Goal: Information Seeking & Learning: Learn about a topic

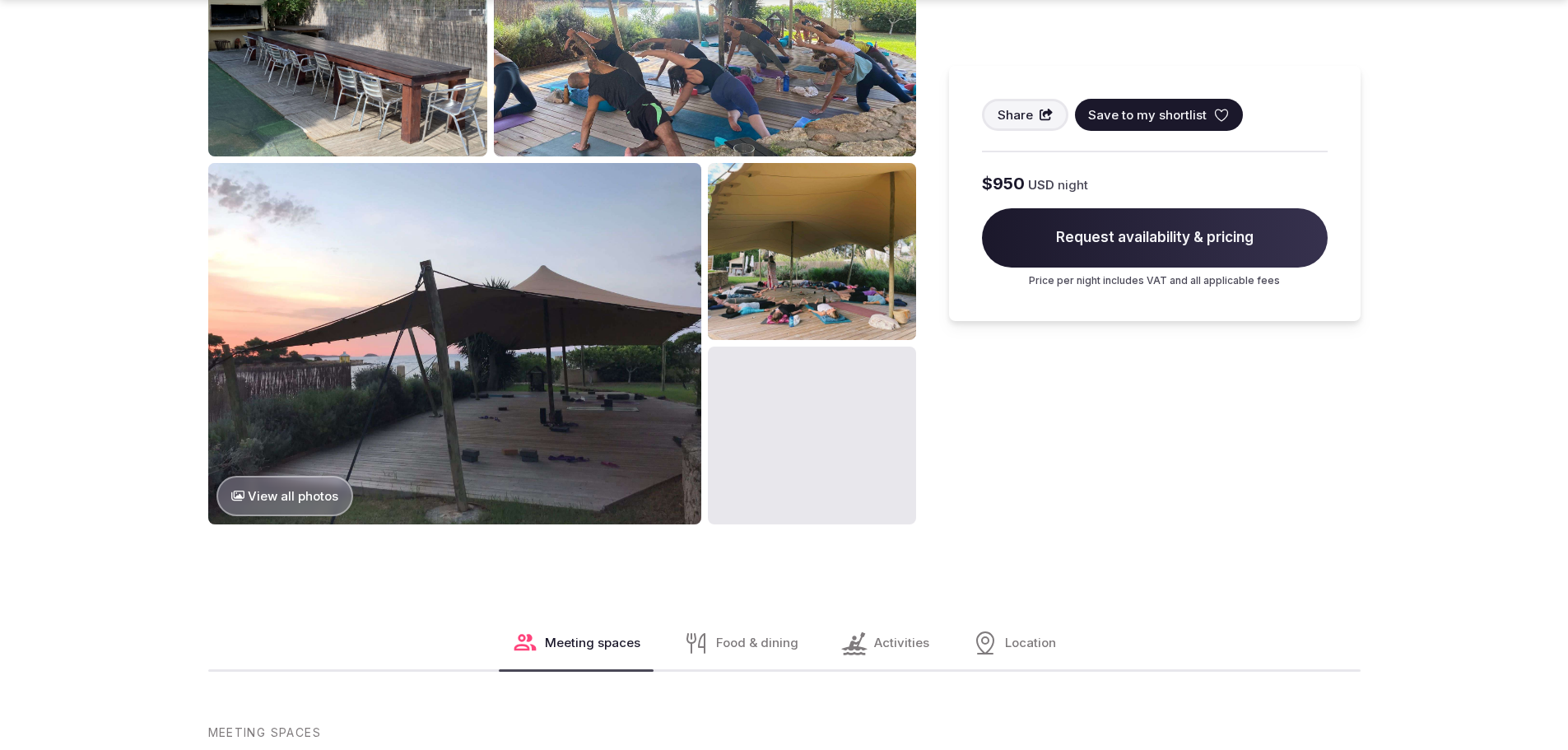
scroll to position [1070, 0]
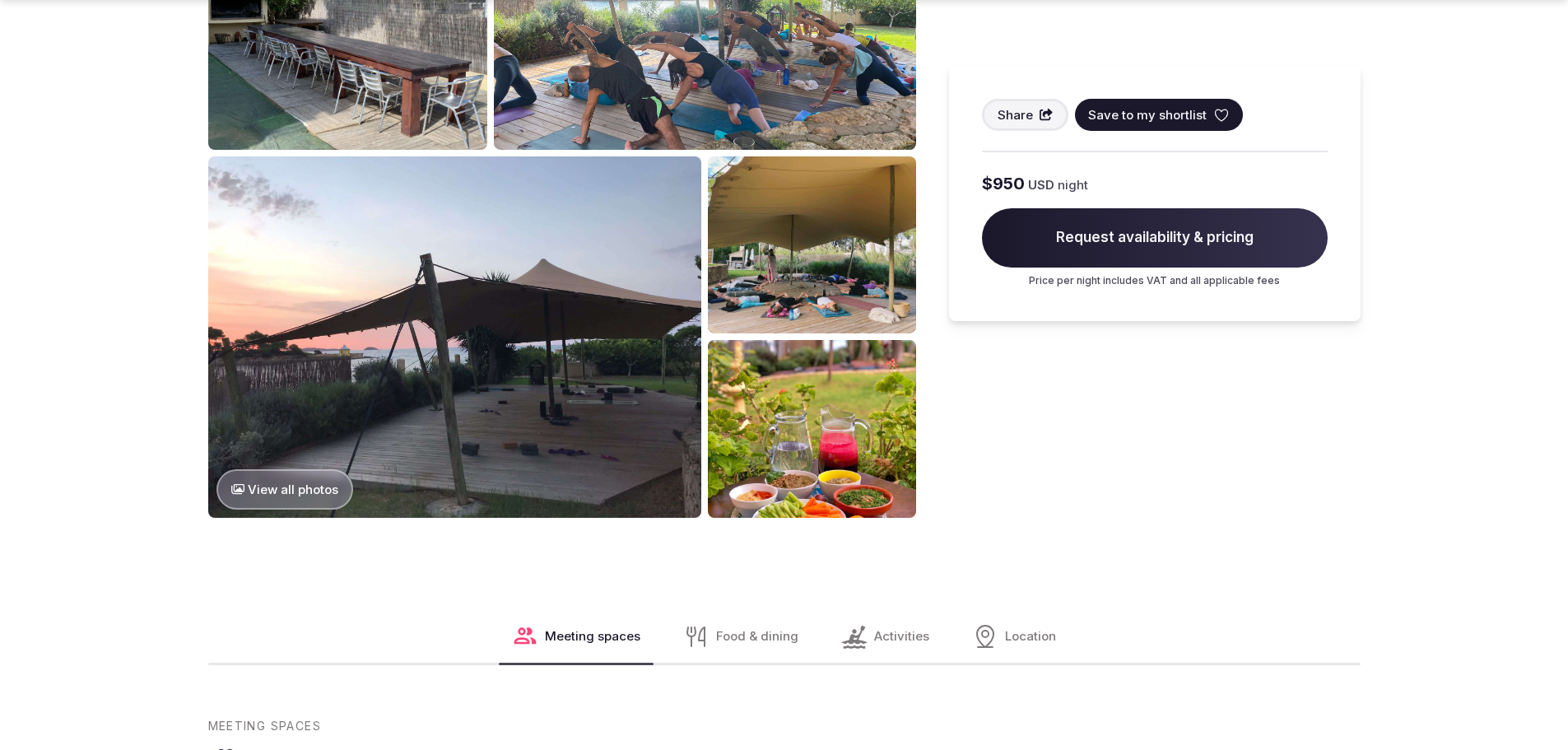
click at [783, 463] on img at bounding box center [811, 428] width 207 height 177
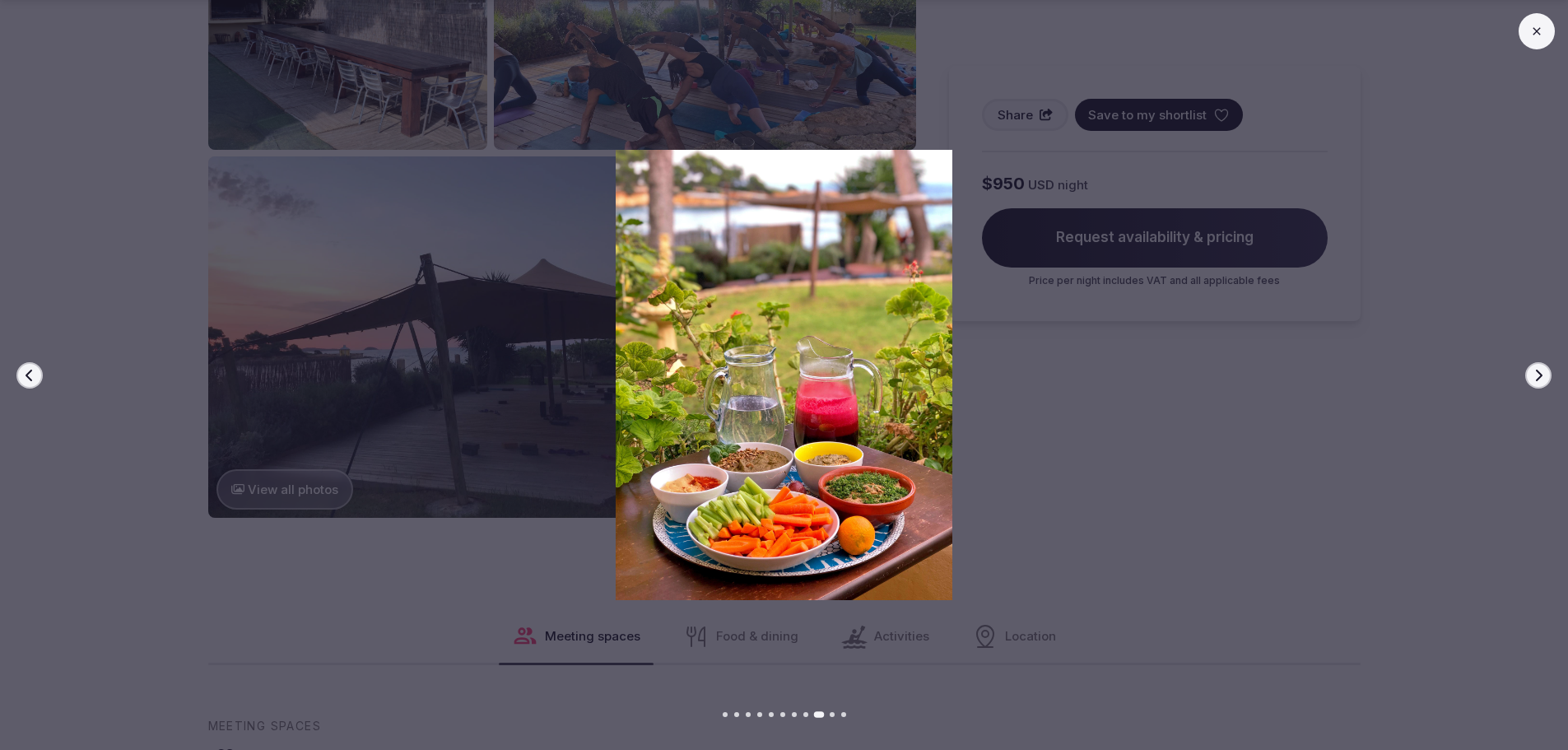
click at [1203, 529] on img at bounding box center [784, 375] width 1098 height 450
click at [456, 458] on img at bounding box center [784, 375] width 1098 height 450
click at [1533, 375] on icon "button" at bounding box center [1539, 375] width 13 height 13
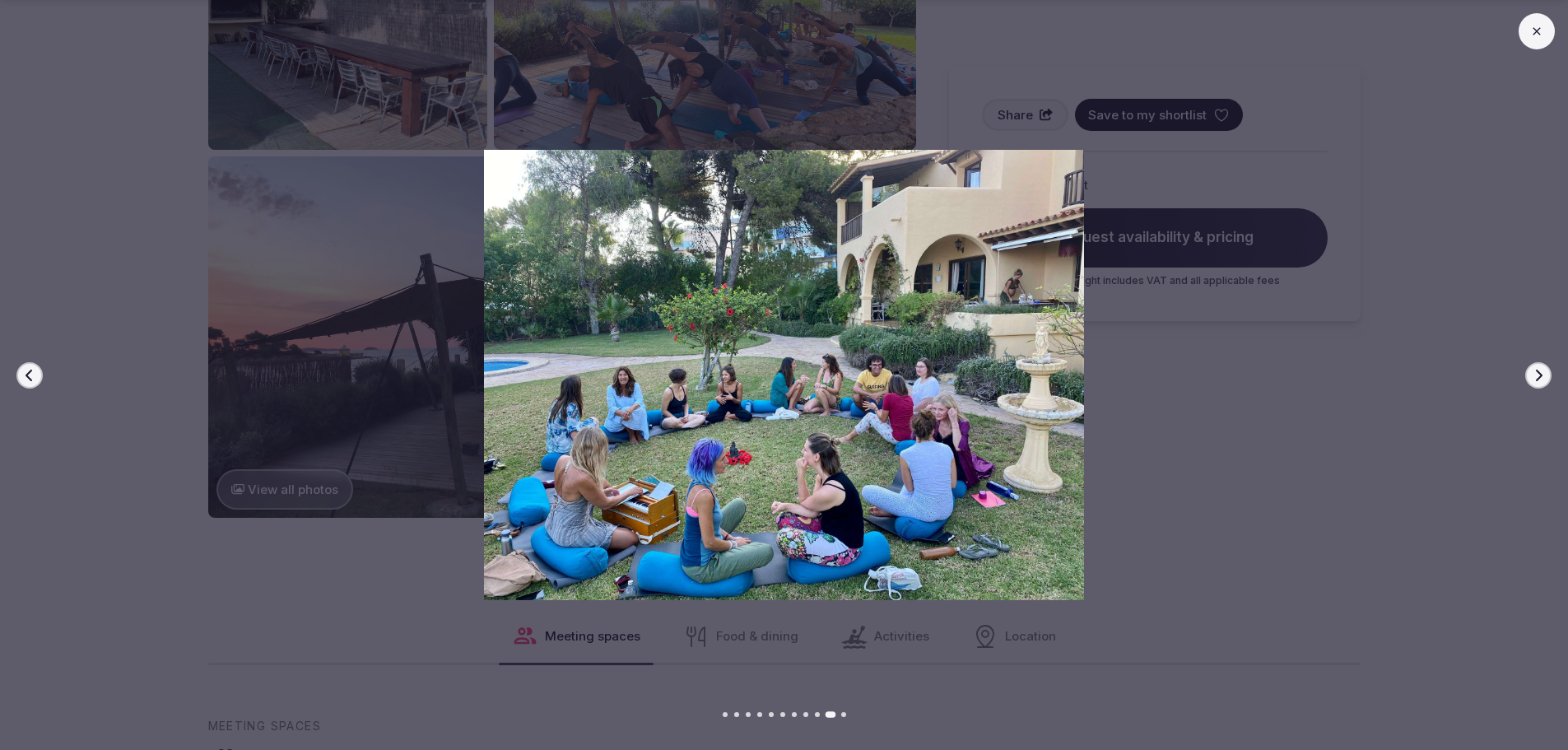
click at [1533, 375] on icon "button" at bounding box center [1539, 375] width 13 height 13
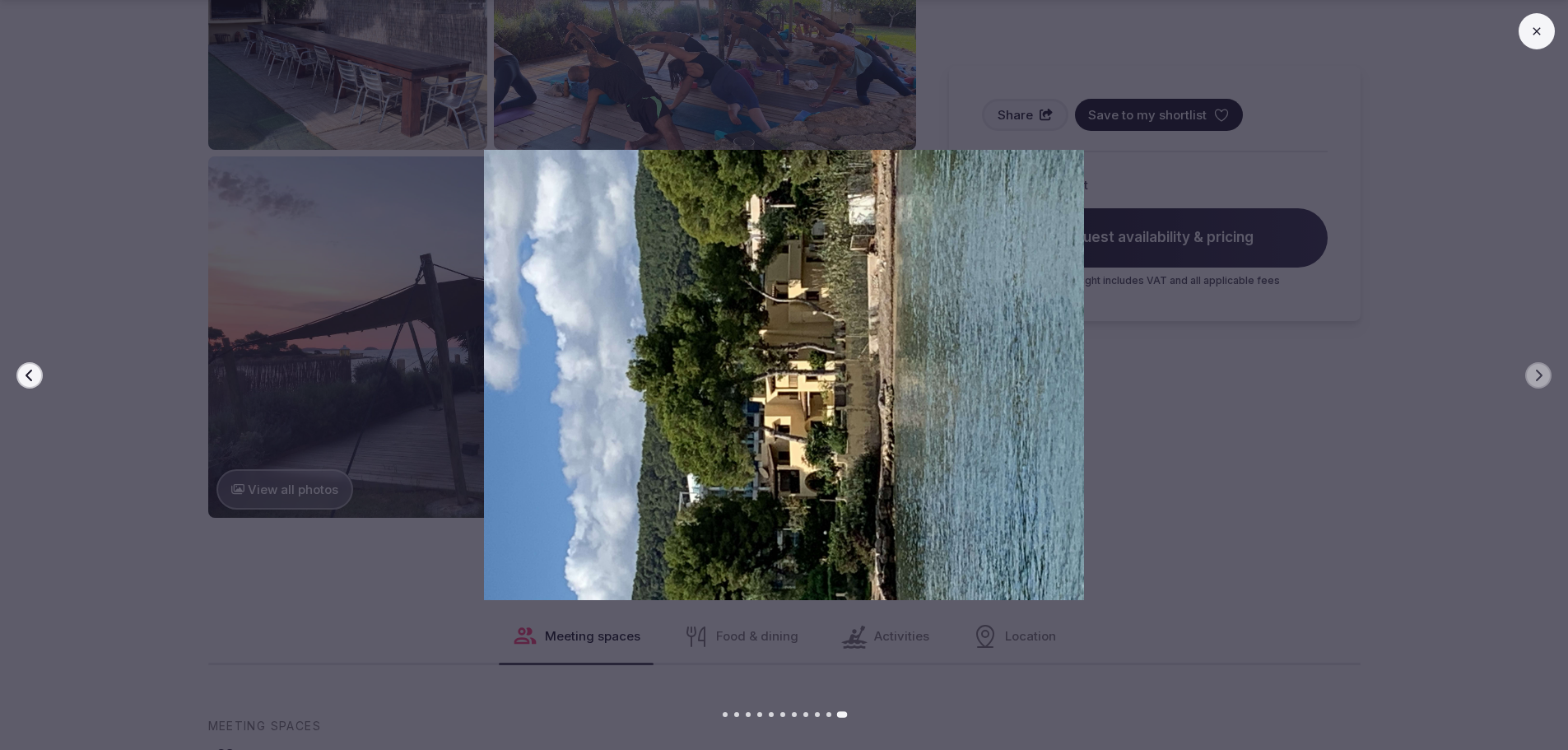
click at [1549, 30] on button at bounding box center [1537, 31] width 37 height 37
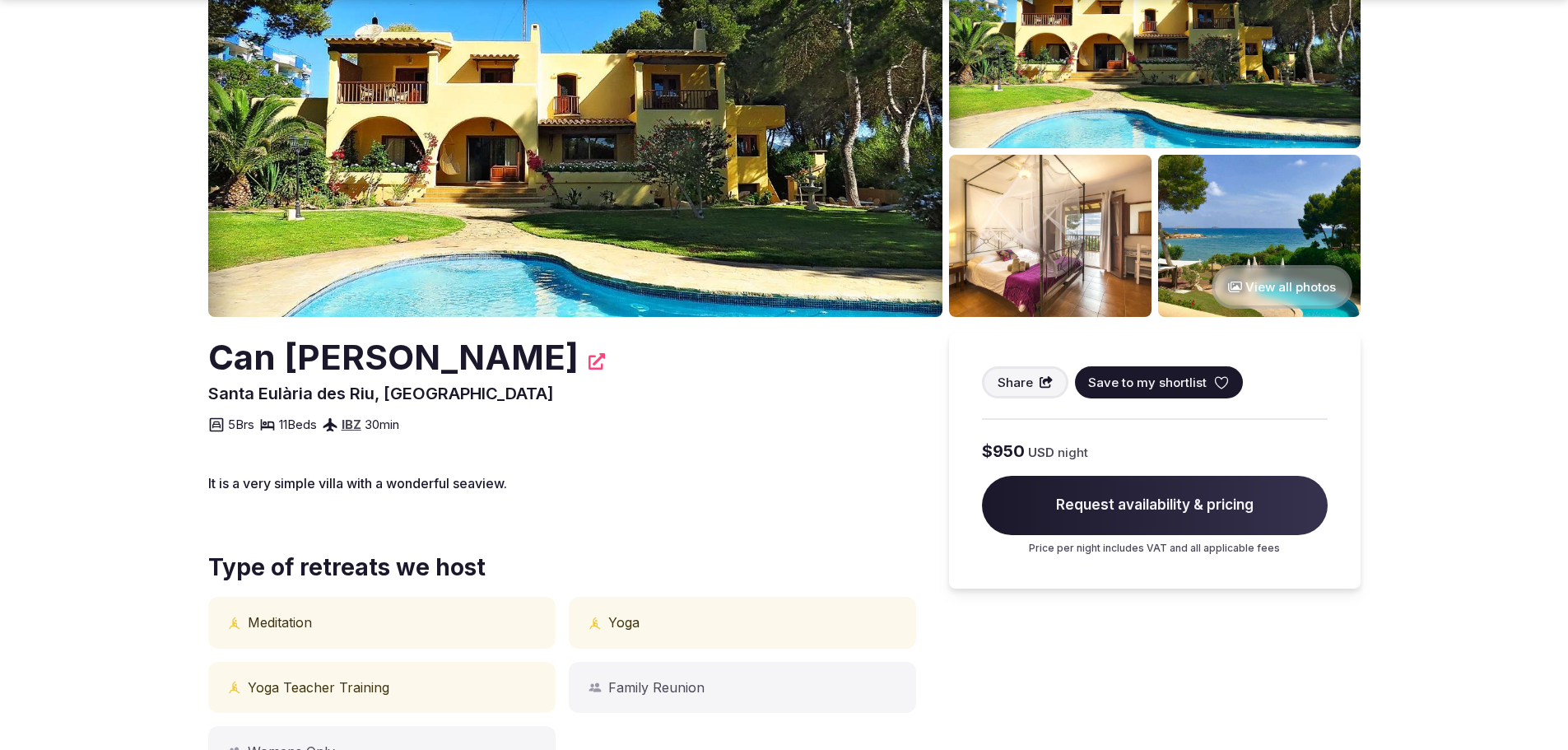
scroll to position [247, 0]
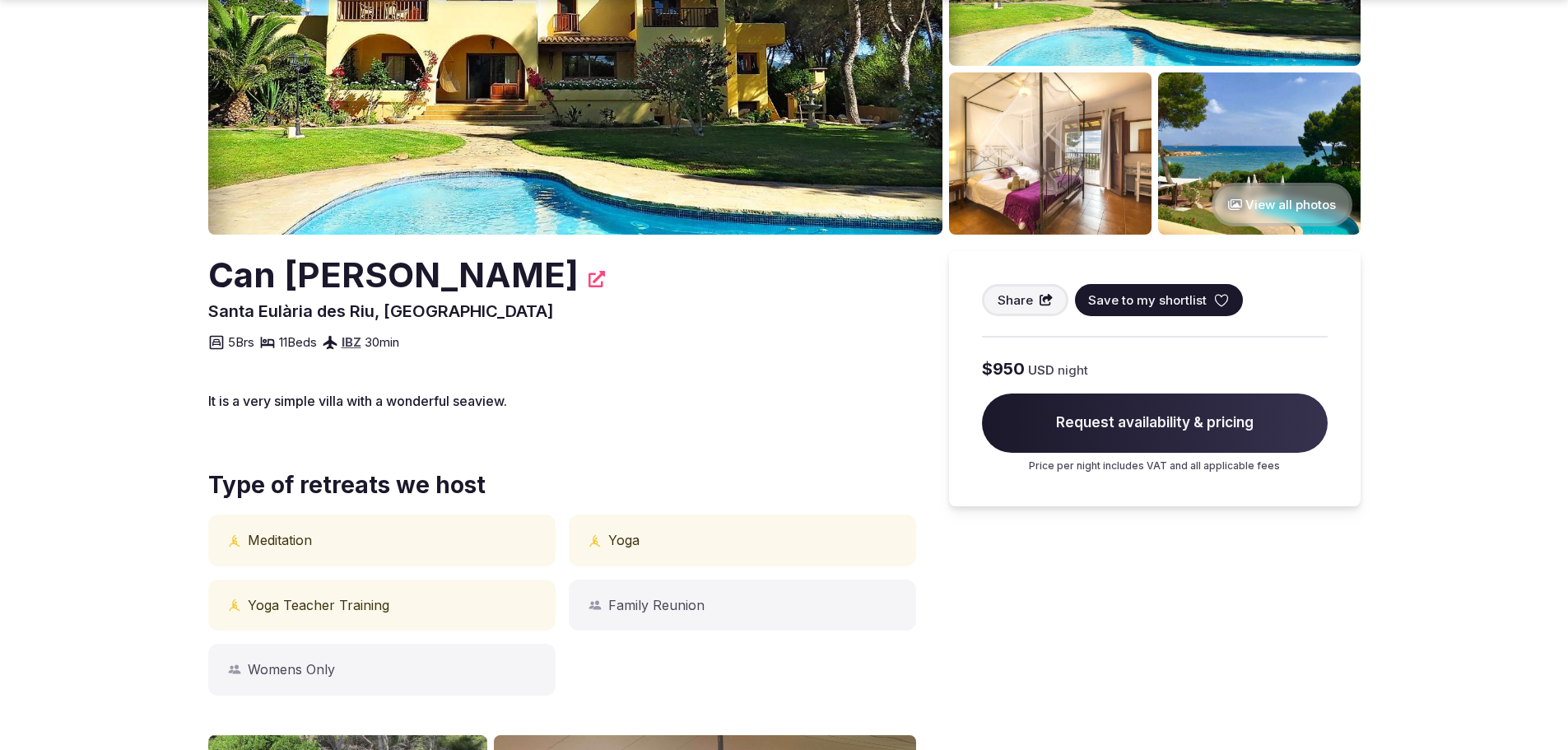
click at [1293, 209] on button "View all photos" at bounding box center [1282, 204] width 141 height 44
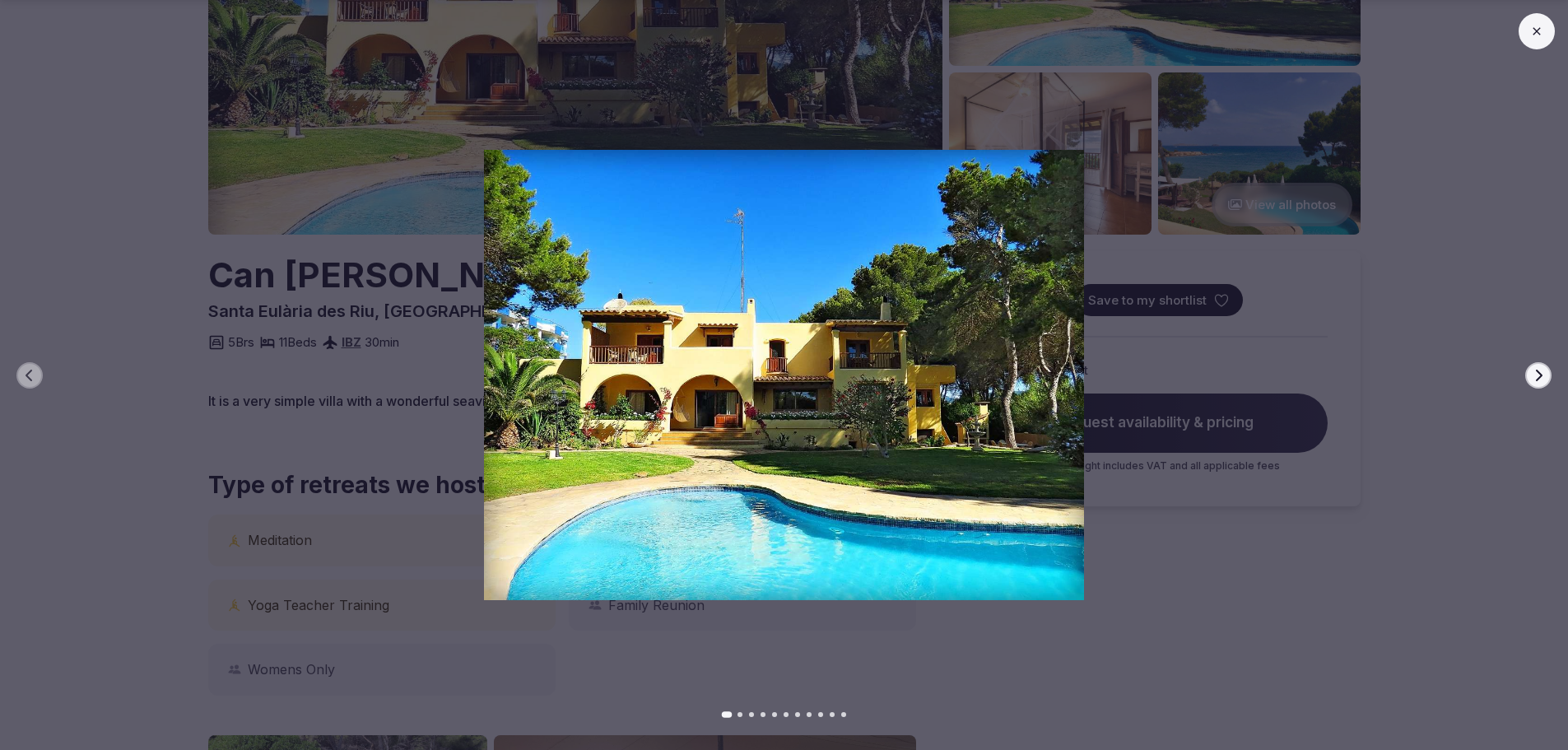
click at [1531, 381] on button "Next slide" at bounding box center [1539, 375] width 26 height 26
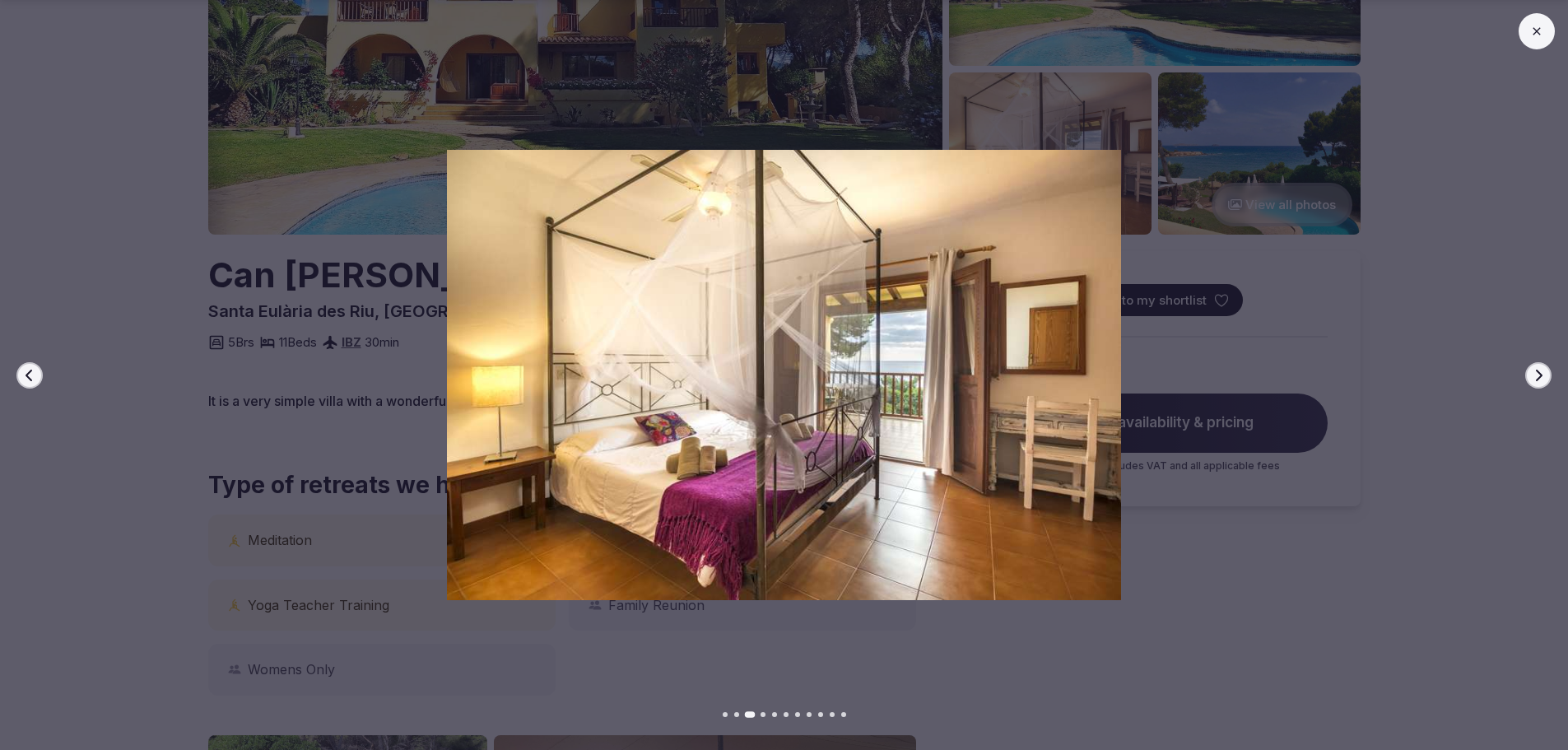
click at [1531, 381] on button "Next slide" at bounding box center [1539, 375] width 26 height 26
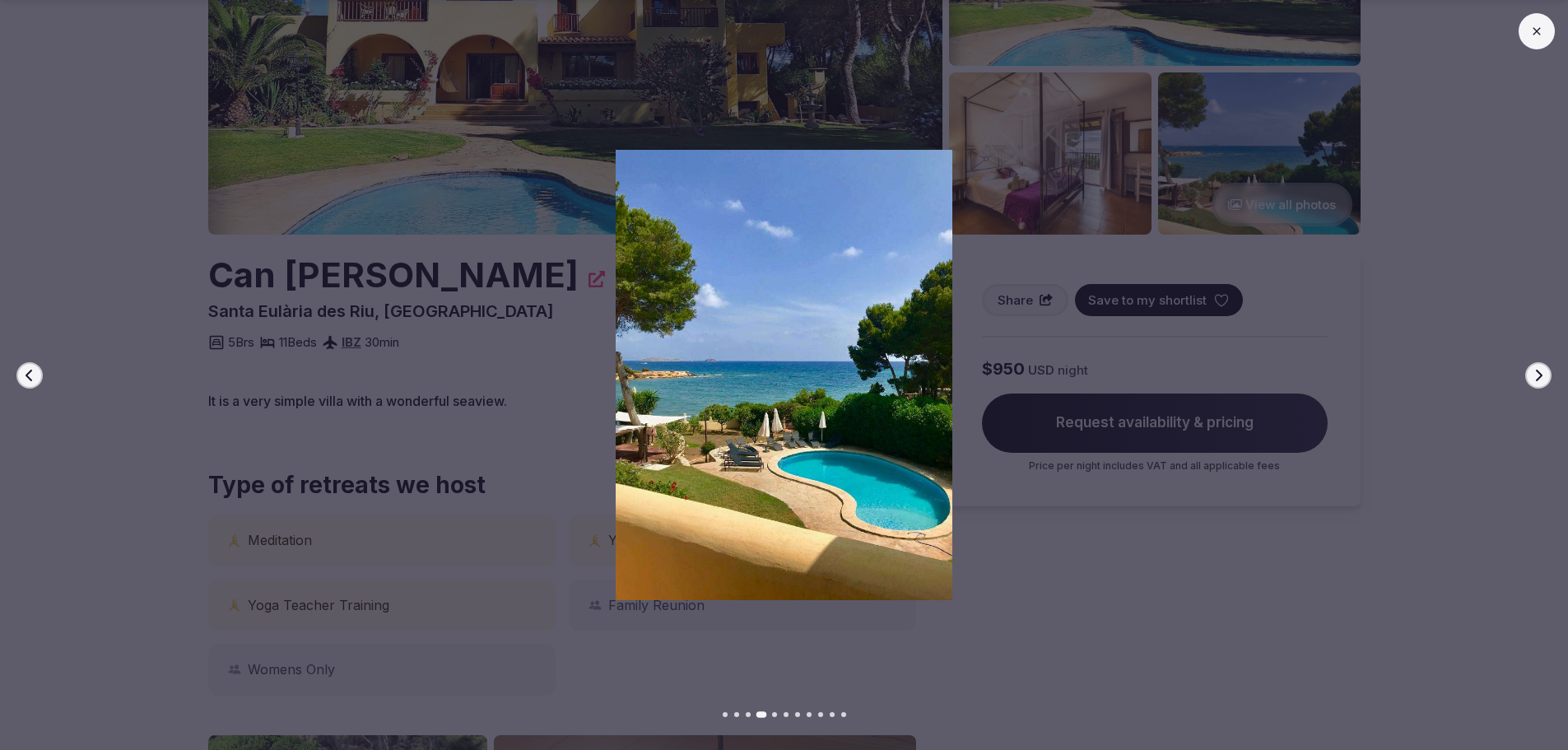
click at [1531, 381] on button "Next slide" at bounding box center [1539, 375] width 26 height 26
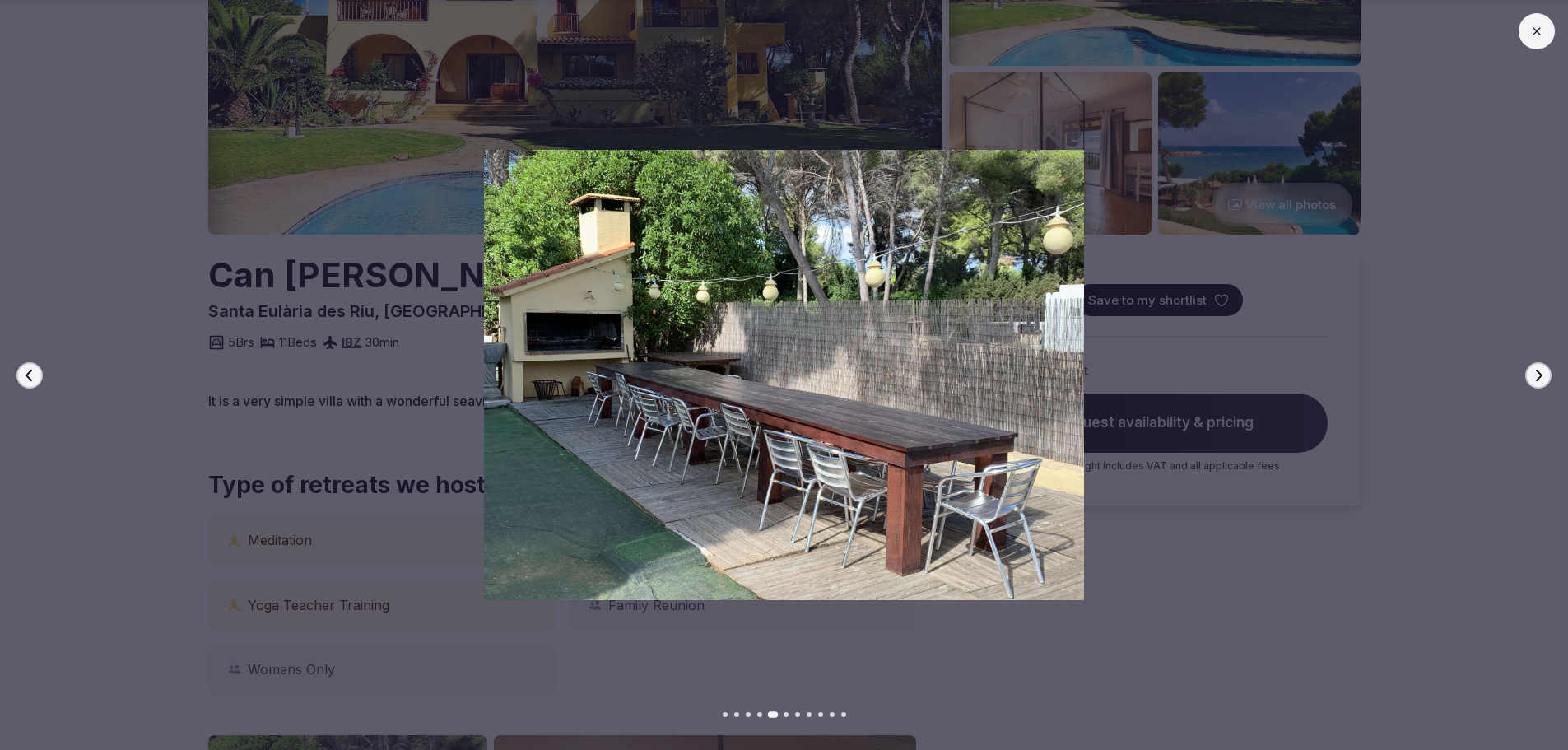
click at [1531, 381] on button "Next slide" at bounding box center [1539, 375] width 26 height 26
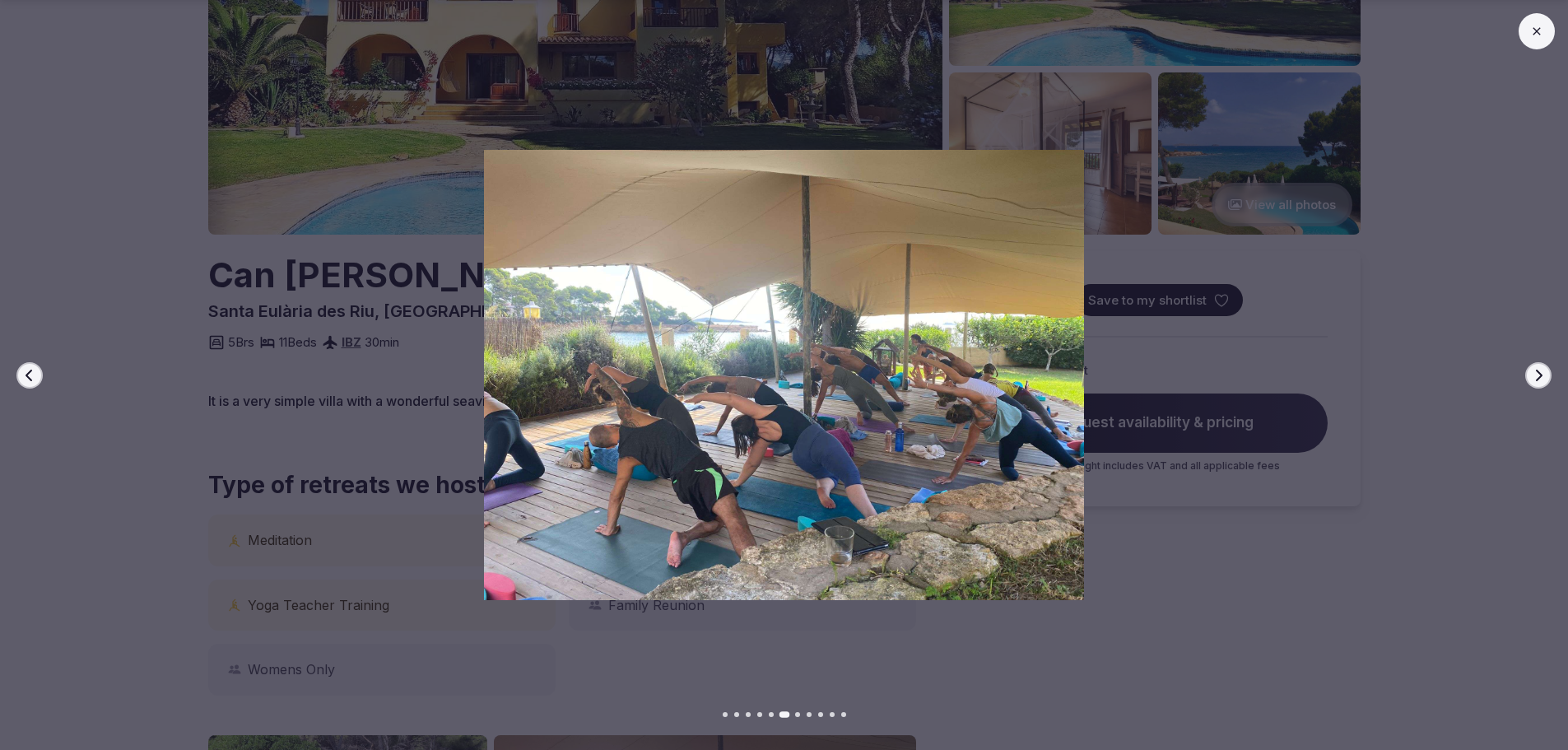
click at [1531, 381] on button "Next slide" at bounding box center [1539, 375] width 26 height 26
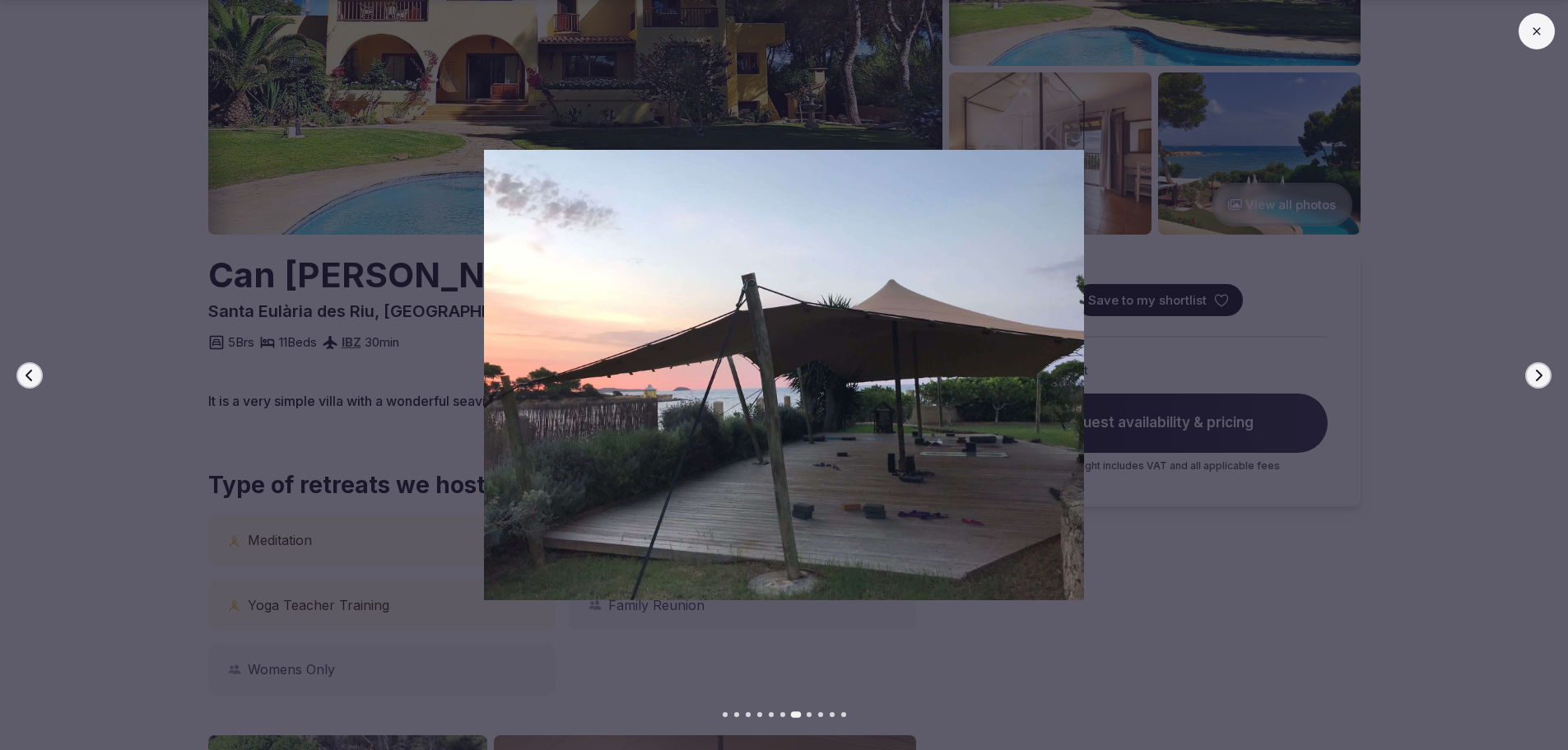
click at [1531, 381] on button "Next slide" at bounding box center [1539, 375] width 26 height 26
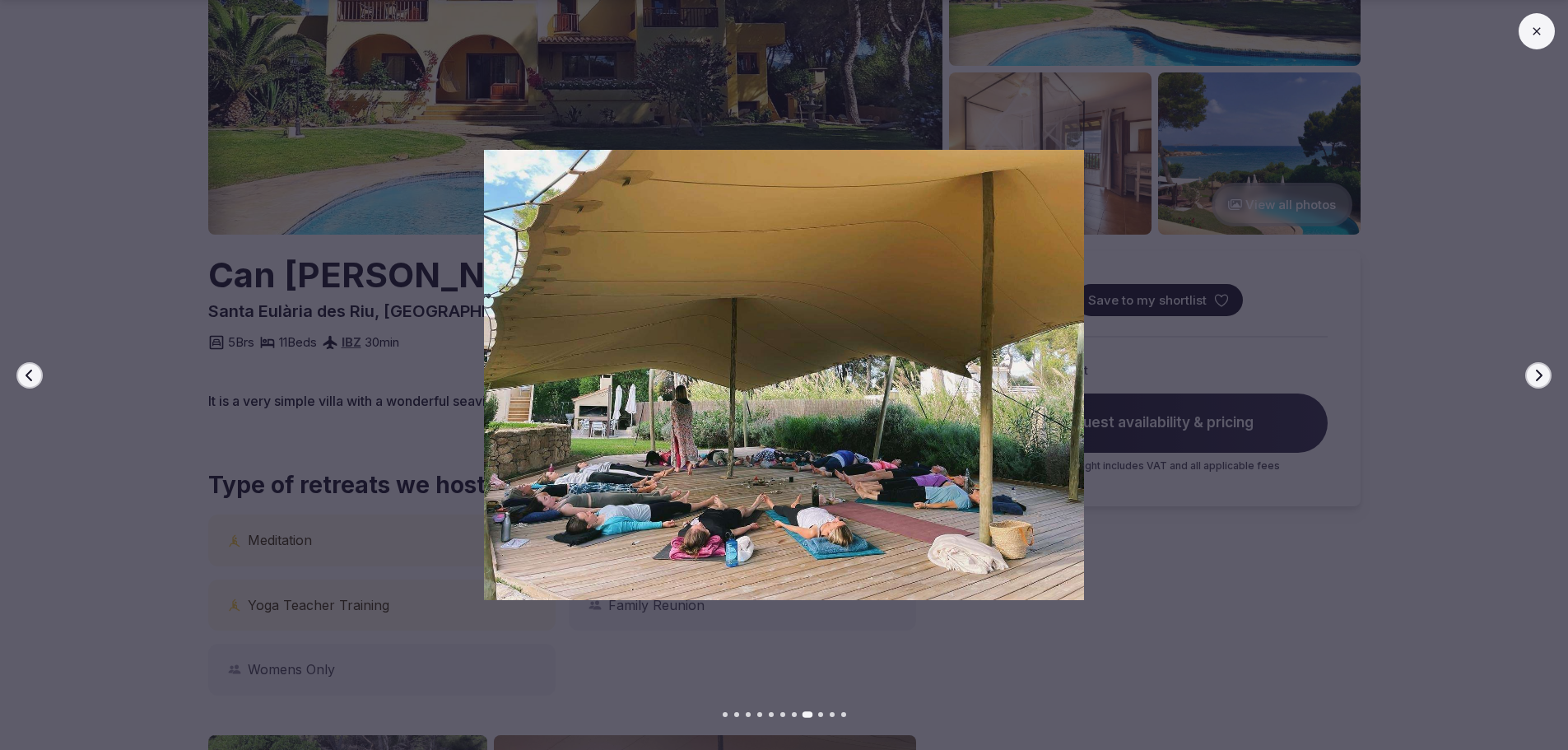
click at [1531, 381] on button "Next slide" at bounding box center [1539, 375] width 26 height 26
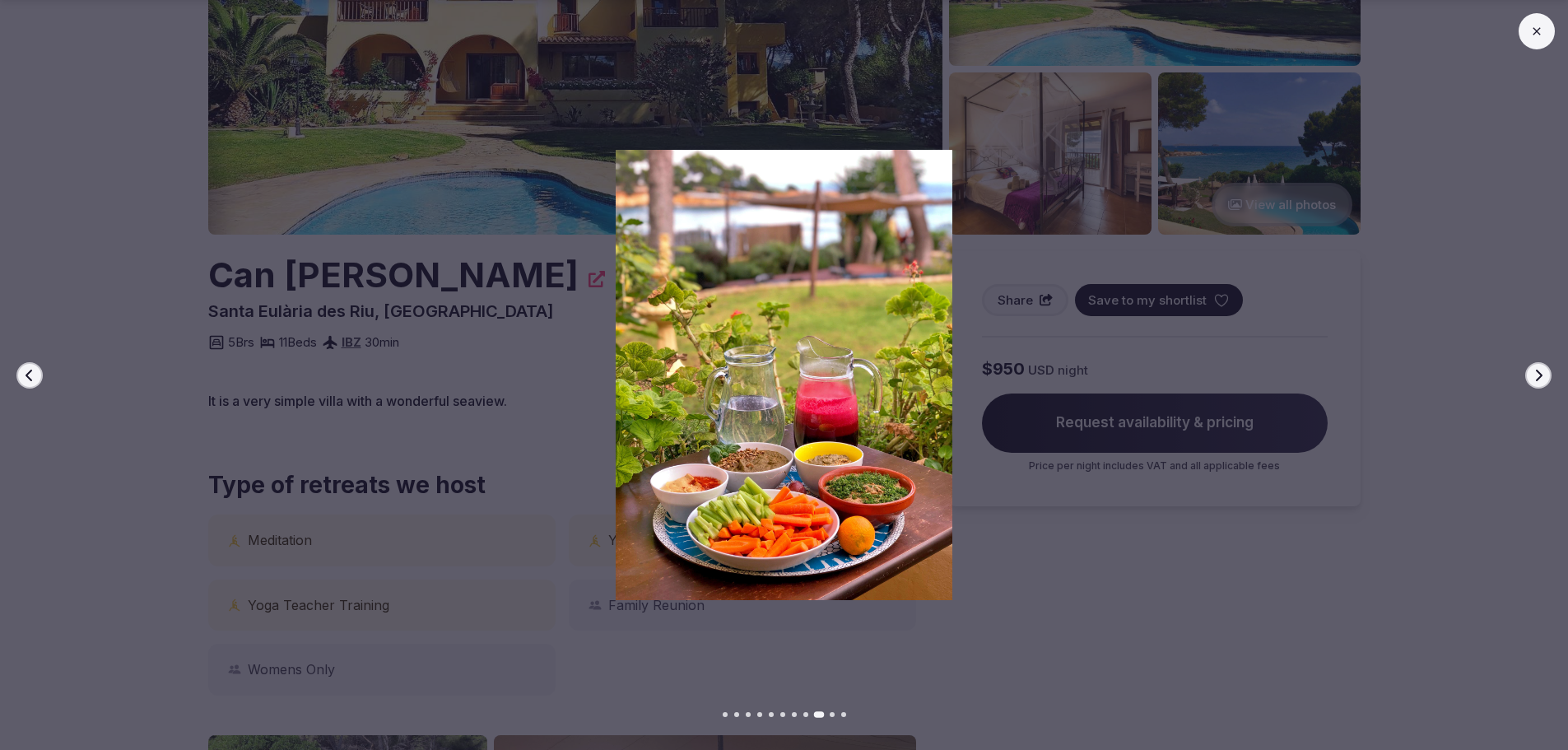
click at [1531, 381] on button "Next slide" at bounding box center [1539, 375] width 26 height 26
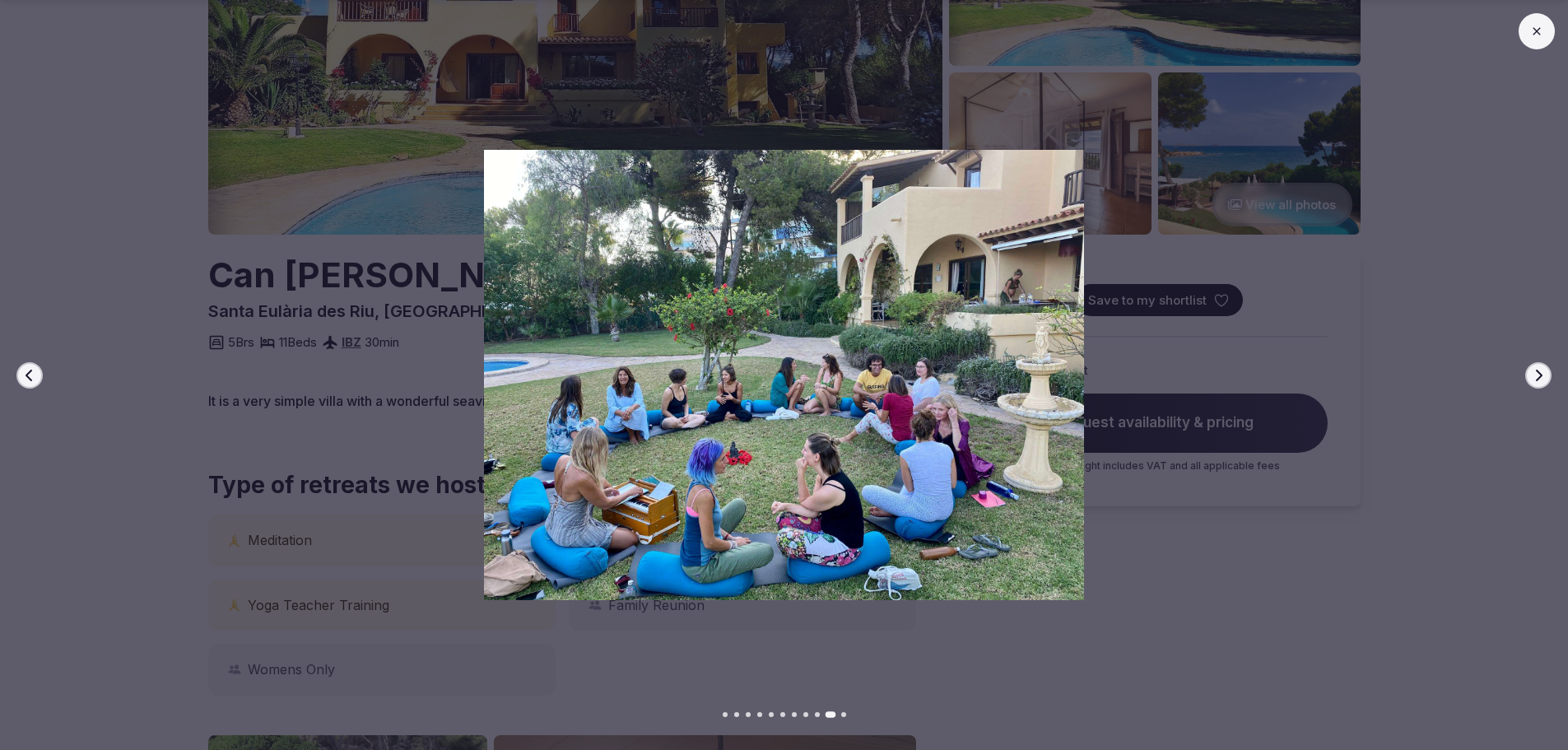
click at [1531, 381] on button "Next slide" at bounding box center [1539, 375] width 26 height 26
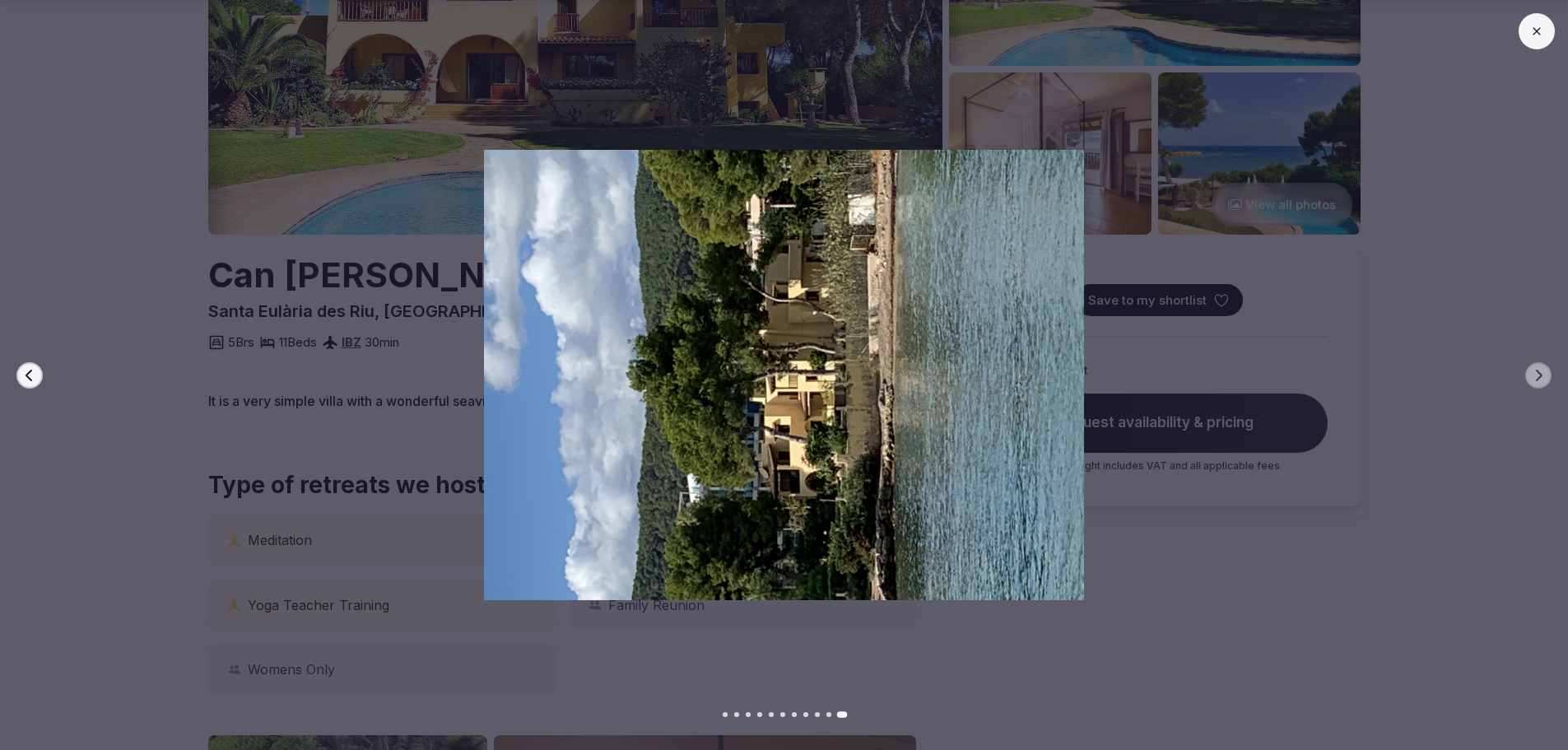
click at [1541, 34] on icon at bounding box center [1537, 31] width 13 height 13
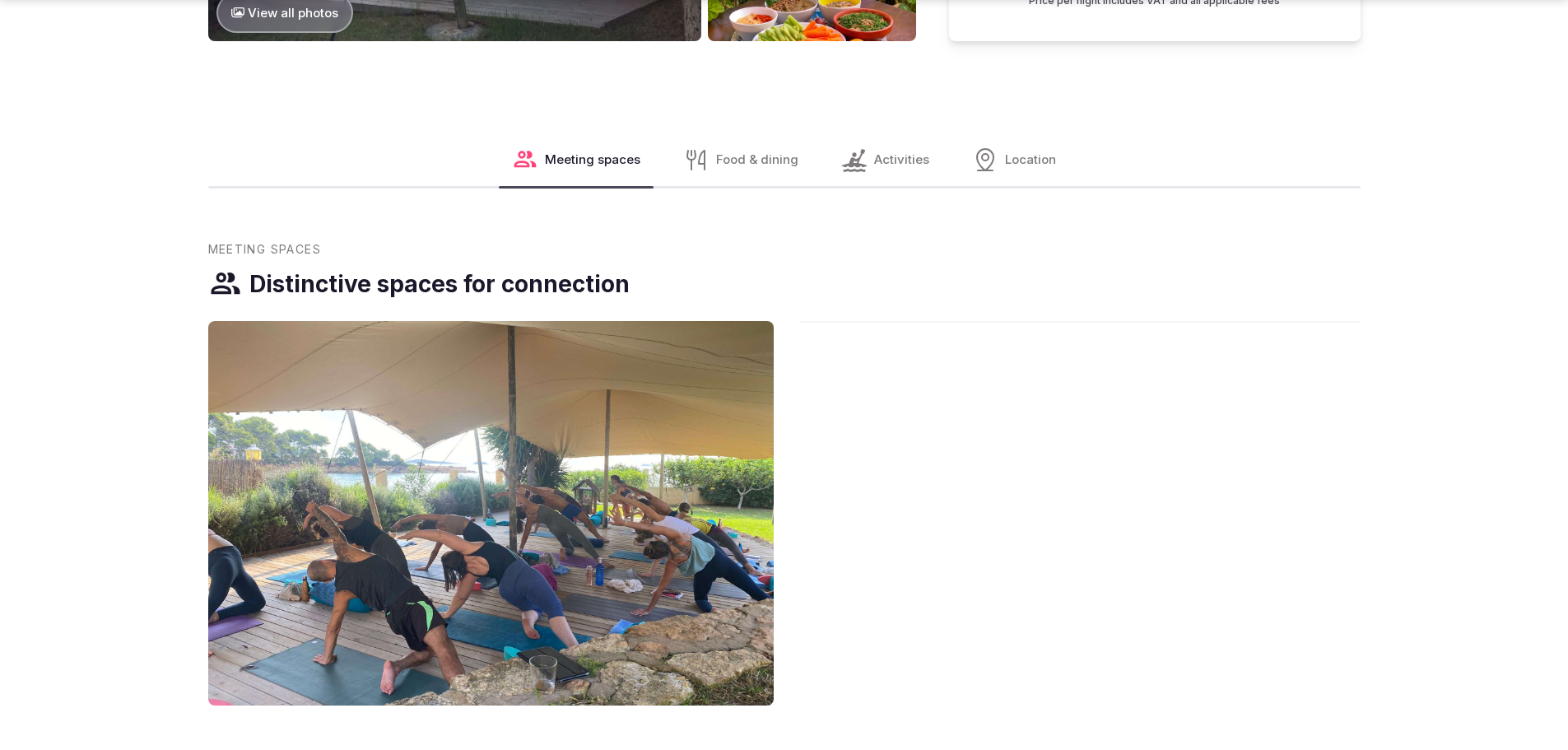
scroll to position [1564, 0]
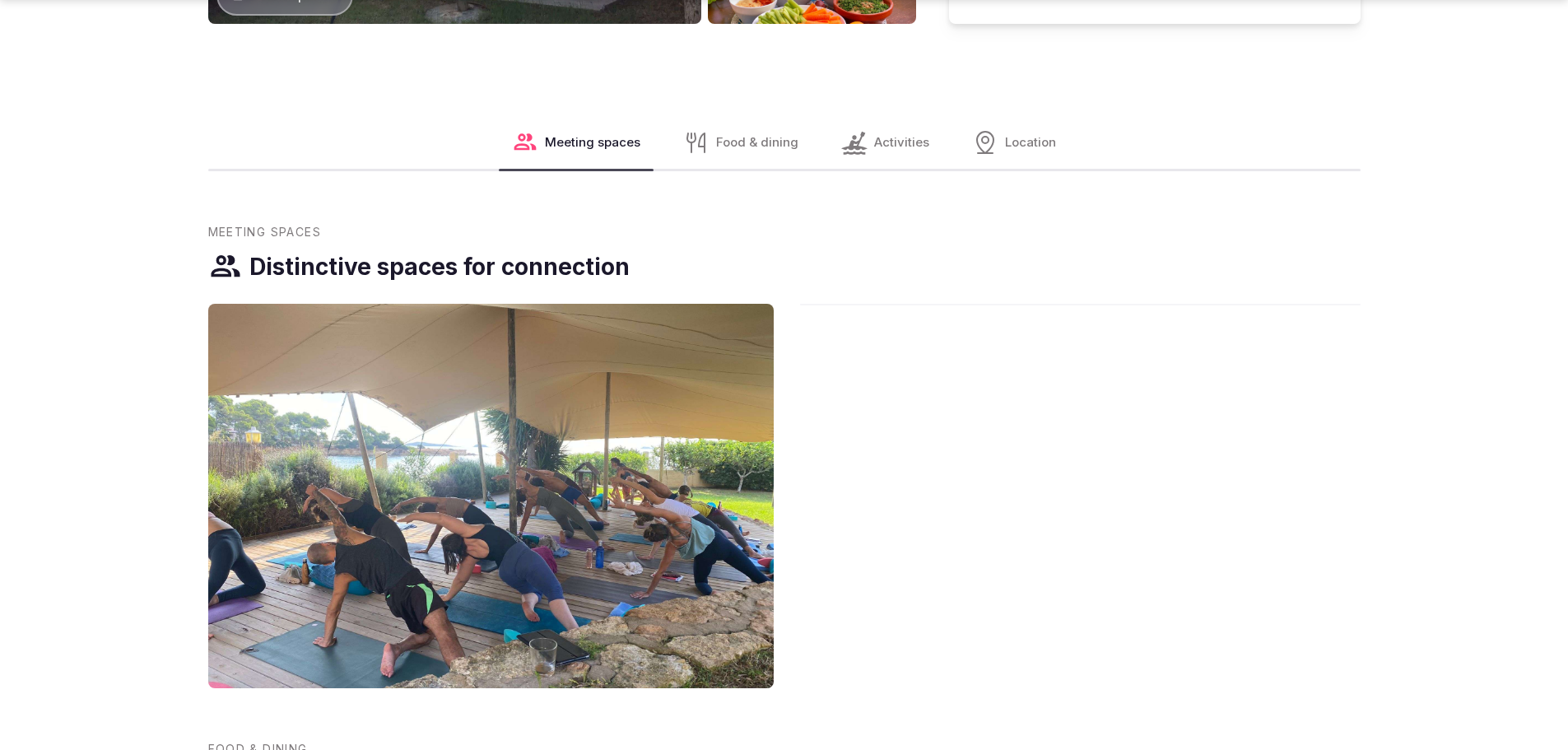
click at [1008, 145] on span "Location" at bounding box center [1031, 142] width 51 height 17
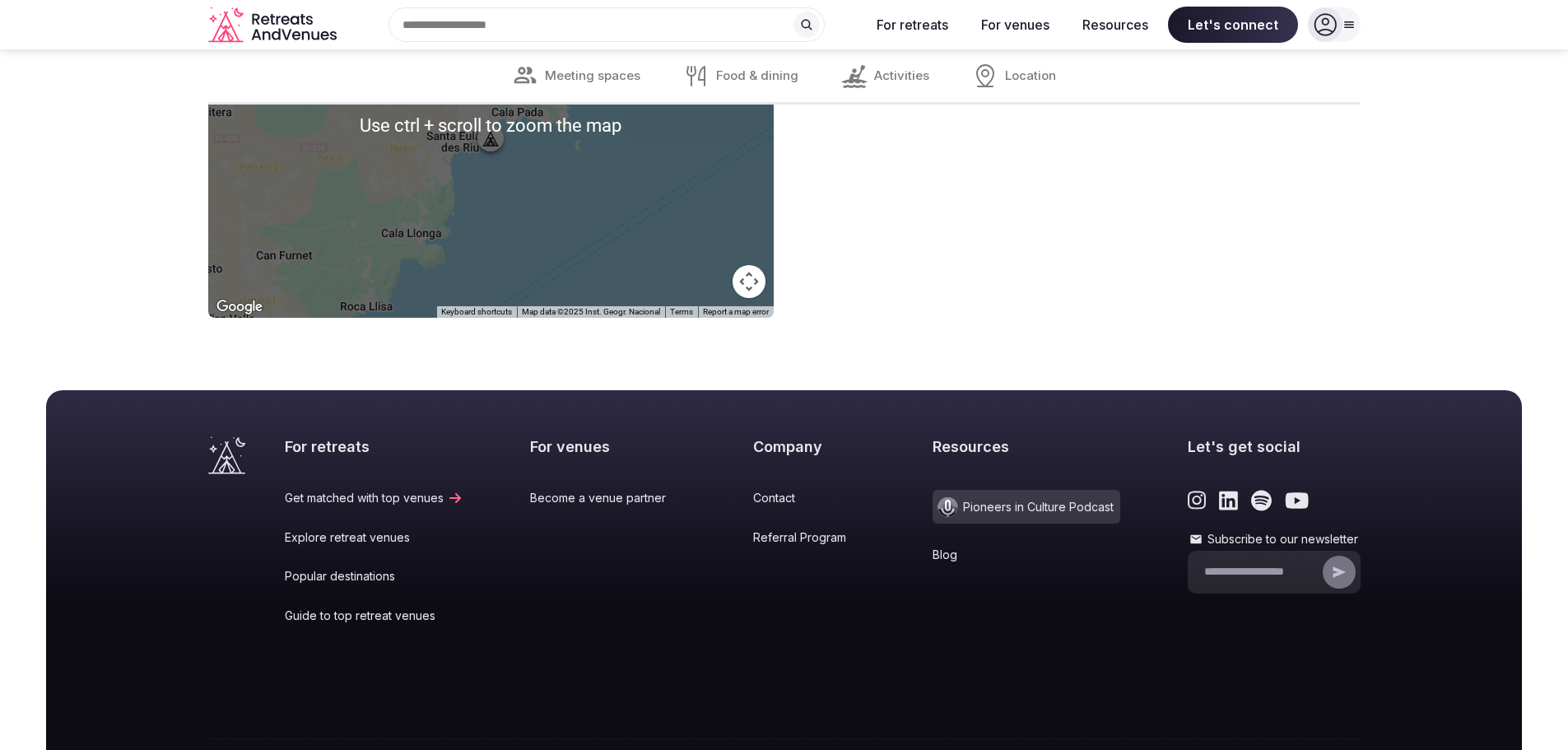
scroll to position [3022, 0]
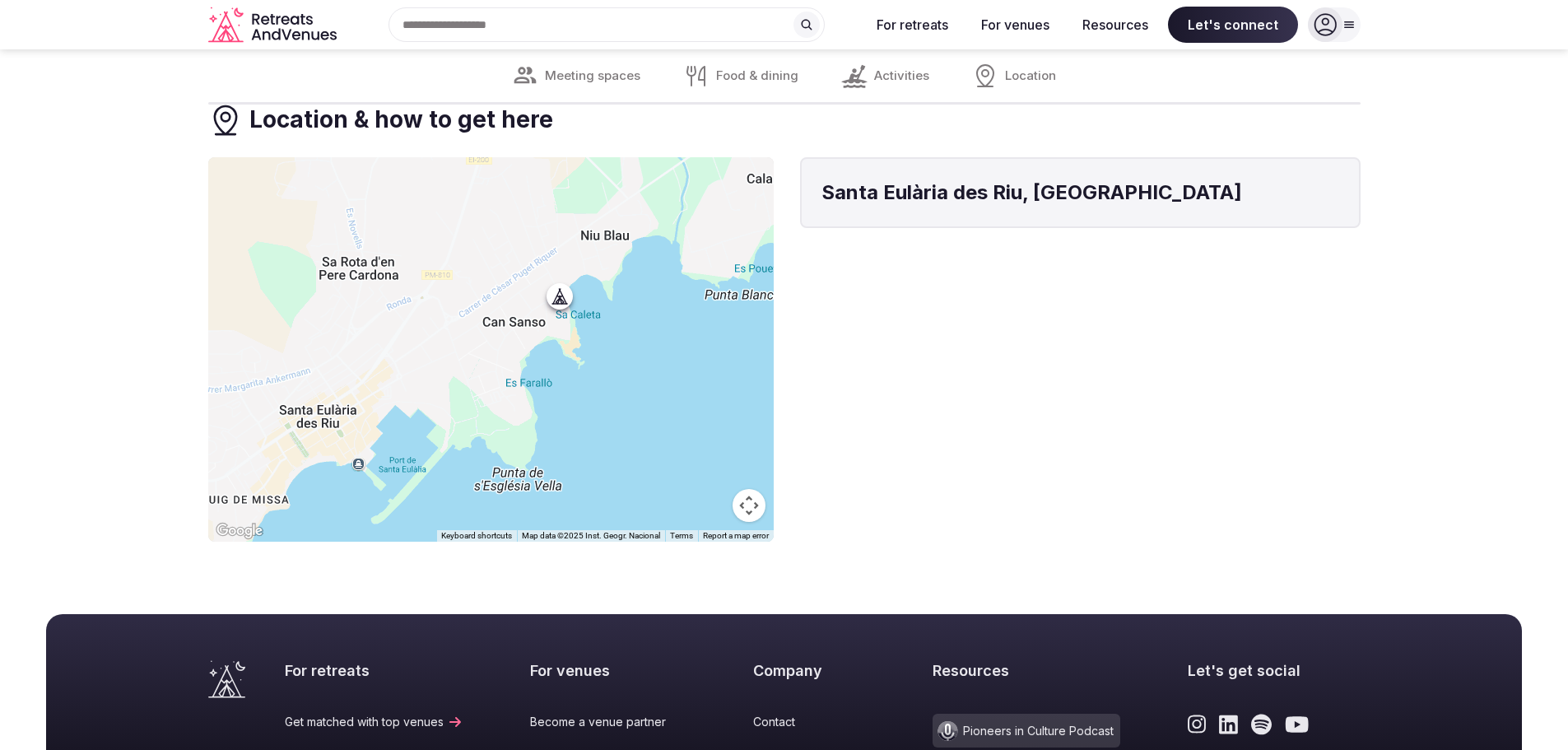
click at [602, 354] on div at bounding box center [490, 350] width 565 height 384
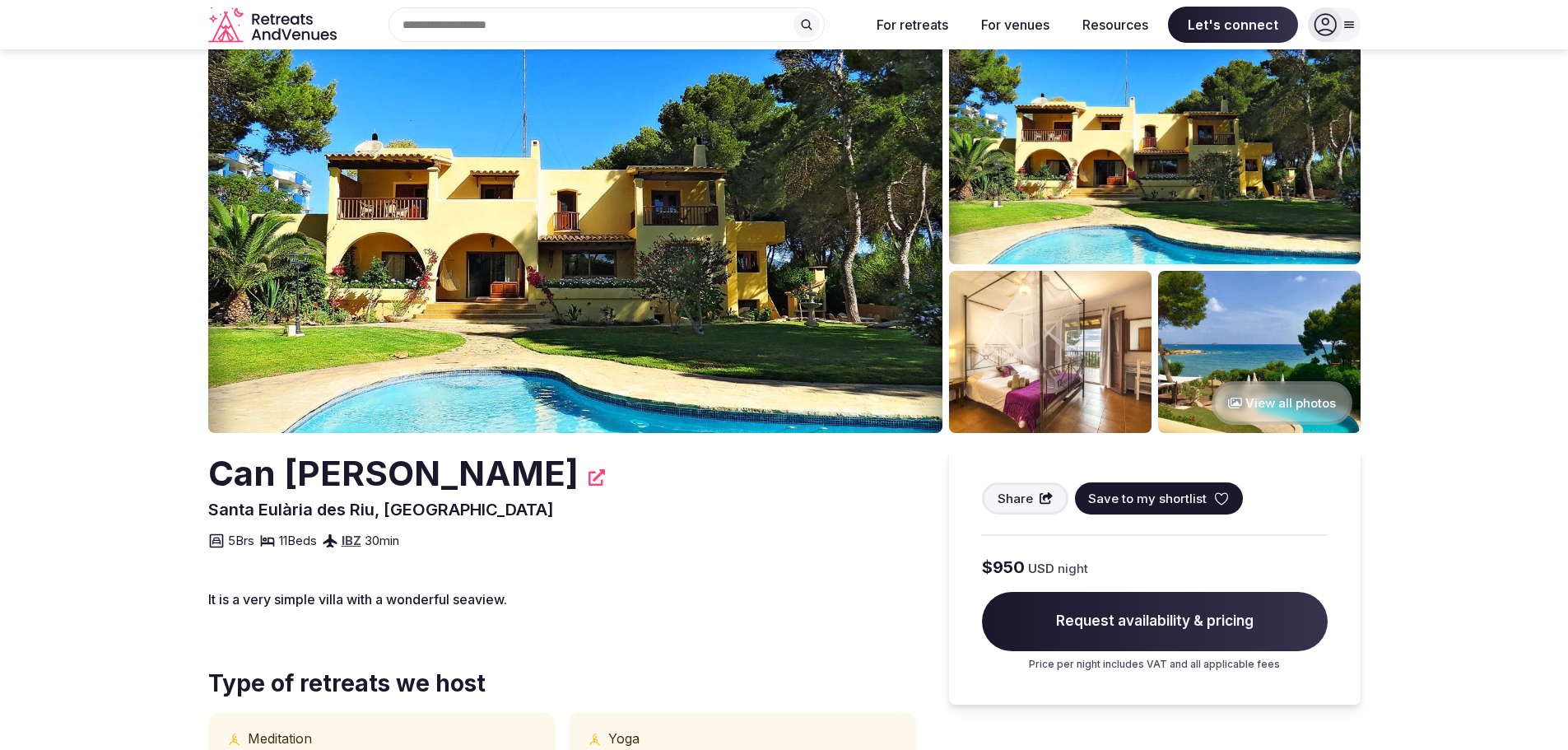
scroll to position [0, 0]
